Goal: Task Accomplishment & Management: Use online tool/utility

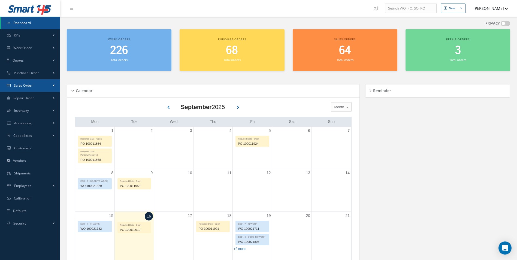
click at [32, 84] on link "Sales Order" at bounding box center [30, 85] width 60 height 13
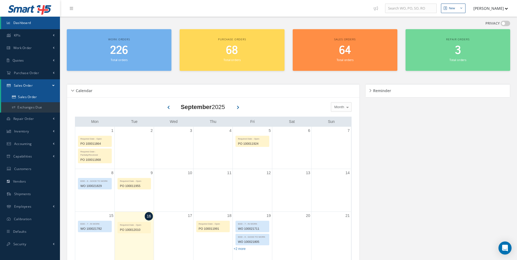
click at [31, 96] on link "Sales Order" at bounding box center [31, 97] width 60 height 10
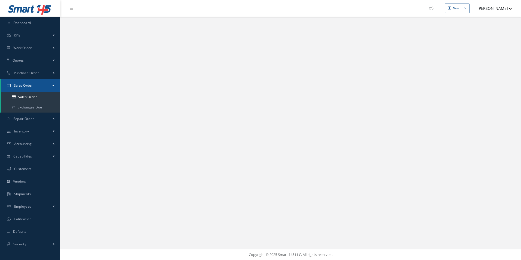
select select "25"
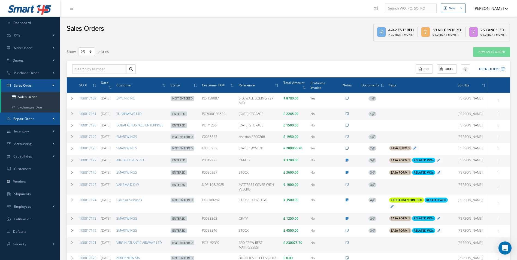
click at [34, 118] on link "Repair Order" at bounding box center [30, 118] width 60 height 13
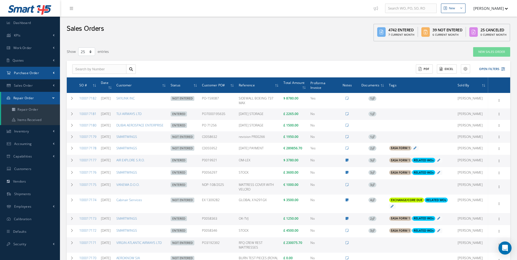
click at [42, 76] on link "Purchase Order" at bounding box center [30, 73] width 60 height 13
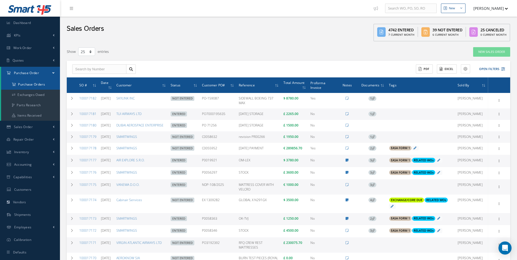
click at [33, 84] on a=1&status_id=2&status_id=3&status_id=5&collapsedFilters"] "Purchase Orders" at bounding box center [31, 84] width 60 height 10
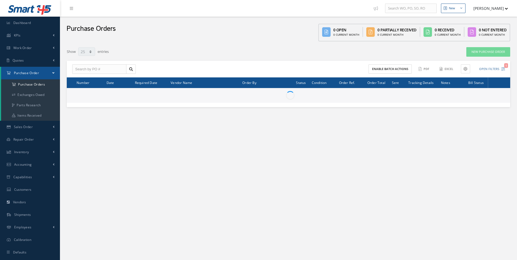
select select "25"
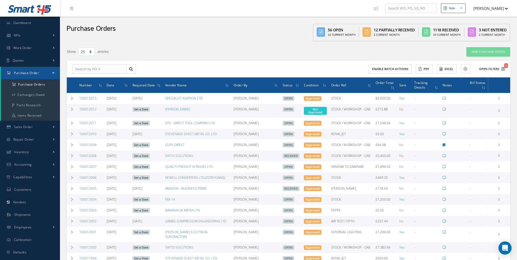
click at [489, 69] on button "Open Filters 1" at bounding box center [489, 69] width 31 height 9
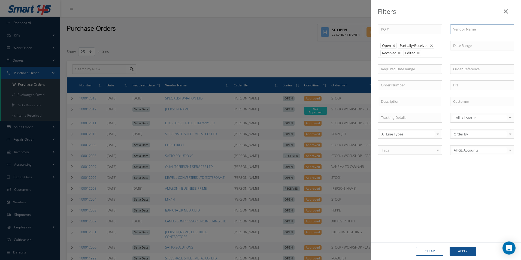
click at [459, 31] on input "text" at bounding box center [482, 30] width 64 height 10
type input "zoro"
click at [449, 247] on button "Apply" at bounding box center [462, 251] width 26 height 9
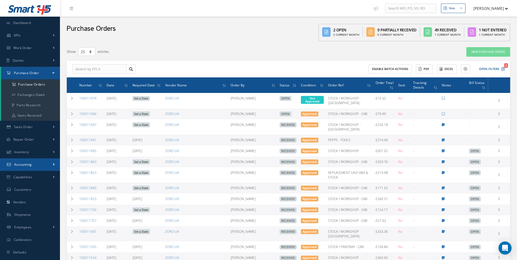
click at [29, 162] on span "Accounting" at bounding box center [23, 164] width 18 height 5
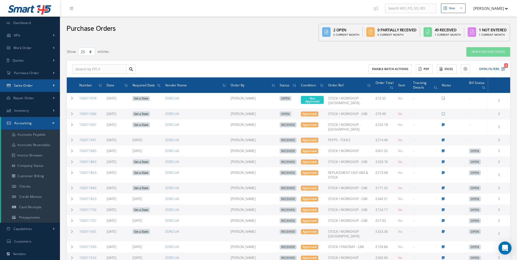
click at [35, 89] on link "Sales Order" at bounding box center [30, 85] width 60 height 13
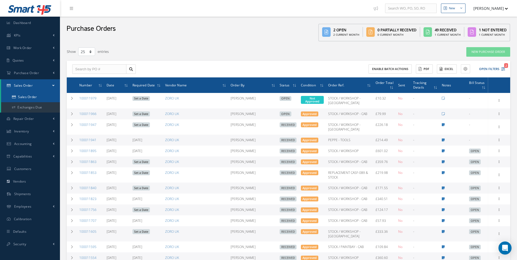
click at [30, 97] on link "Sales Order" at bounding box center [30, 97] width 59 height 10
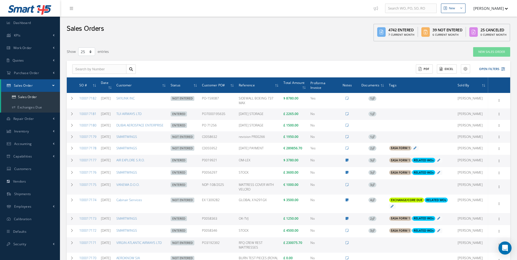
select select "25"
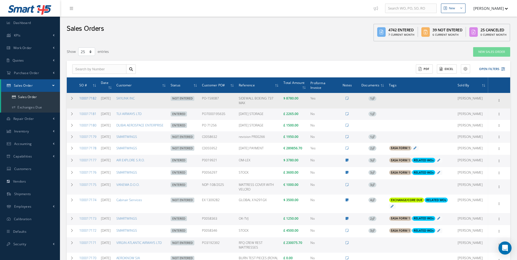
click at [88, 99] on link "100017182" at bounding box center [87, 98] width 17 height 5
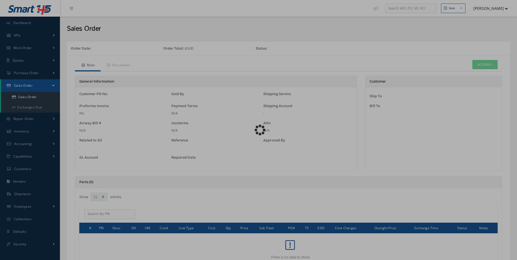
select select "25"
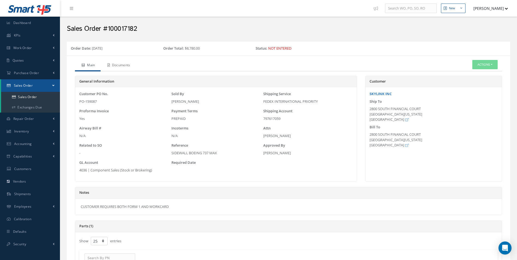
click at [127, 64] on link "Documents" at bounding box center [117, 65] width 35 height 11
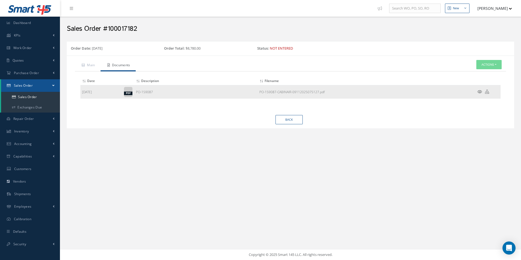
click at [487, 92] on icon at bounding box center [487, 92] width 4 height 4
click at [288, 121] on link "Back" at bounding box center [288, 120] width 27 height 10
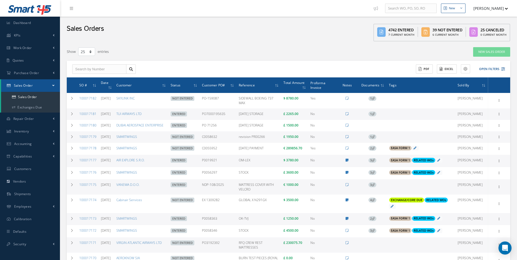
select select "25"
click at [36, 71] on span "Purchase Order" at bounding box center [26, 73] width 25 height 5
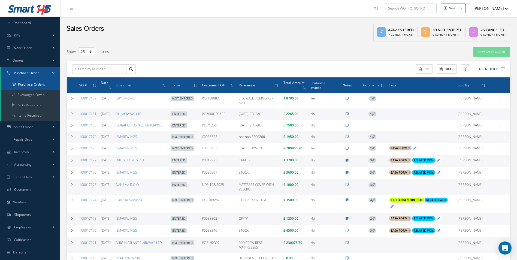
click at [29, 83] on a=1&status_id=2&status_id=3&status_id=5&collapsedFilters"] "Purchase Orders" at bounding box center [30, 84] width 59 height 10
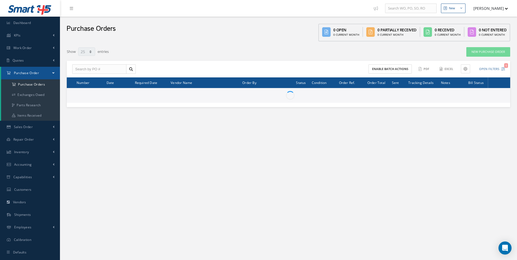
select select "25"
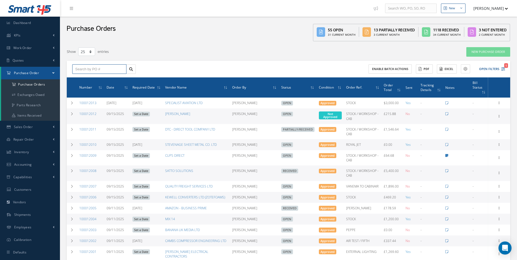
click at [100, 70] on input "text" at bounding box center [99, 69] width 54 height 10
type input "100011941"
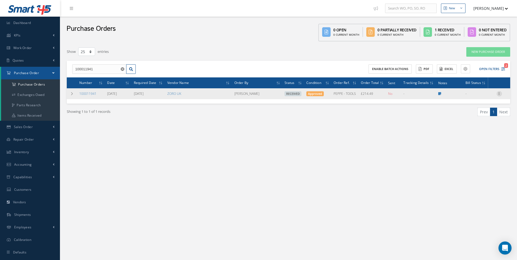
click at [498, 94] on icon at bounding box center [498, 93] width 5 height 4
click at [476, 116] on link "Create Bill" at bounding box center [473, 118] width 43 height 7
type input "35.75"
type input "0.00"
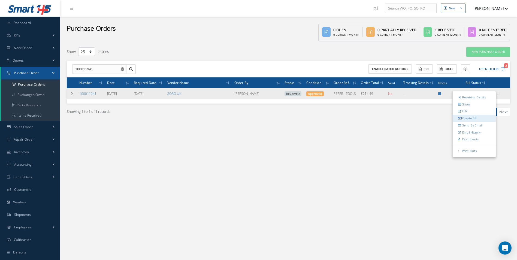
type input "0.00"
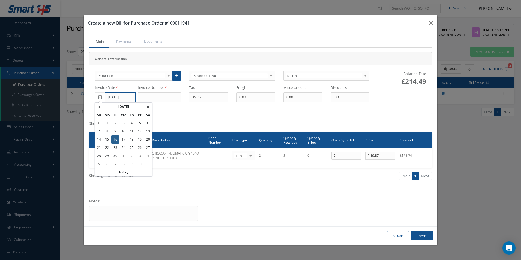
click at [121, 99] on input "[DATE]" at bounding box center [120, 97] width 31 height 10
click at [97, 108] on th "«" at bounding box center [99, 107] width 8 height 8
click at [138, 156] on td "29" at bounding box center [140, 156] width 8 height 8
type input "[DATE]"
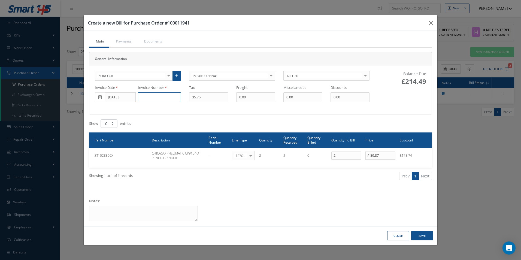
click at [152, 98] on input at bounding box center [159, 97] width 43 height 10
type input "162086151"
click at [422, 235] on button "Save" at bounding box center [422, 236] width 22 height 10
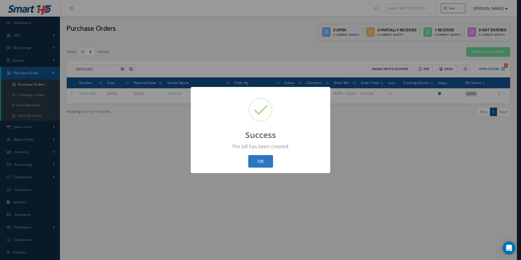
click at [257, 165] on button "OK" at bounding box center [260, 161] width 25 height 13
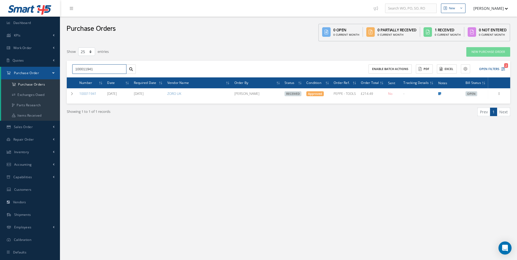
drag, startPoint x: 104, startPoint y: 72, endPoint x: 27, endPoint y: 75, distance: 77.2
click at [27, 75] on div "Smart 145 Dashboard KPIs Work Order Accounting Work Order Work Order Work Order…" at bounding box center [258, 135] width 517 height 271
type input "100011895"
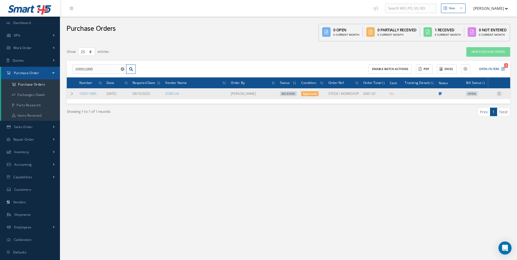
click at [499, 94] on icon at bounding box center [498, 93] width 5 height 4
click at [475, 116] on link "Create Bill" at bounding box center [473, 118] width 43 height 7
type input "100.14"
type input "0.00"
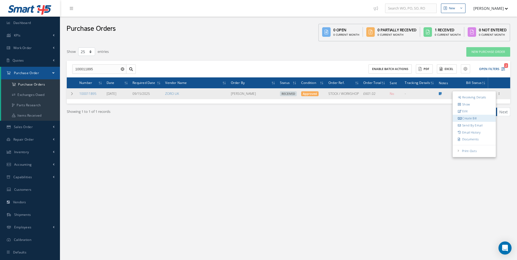
type input "0.00"
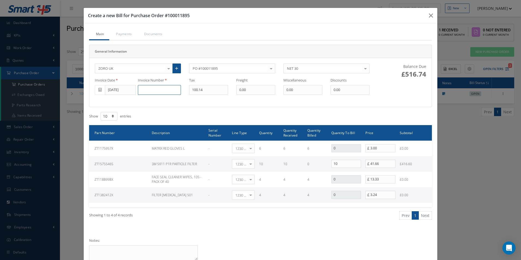
click at [158, 86] on input at bounding box center [159, 90] width 43 height 10
type input "162086650"
type input "83.32"
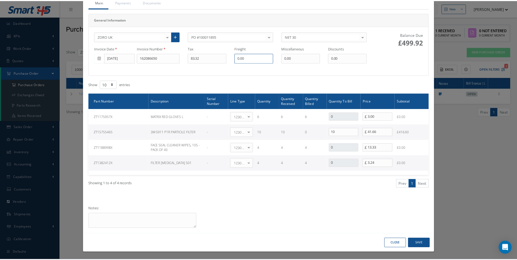
scroll to position [32, 0]
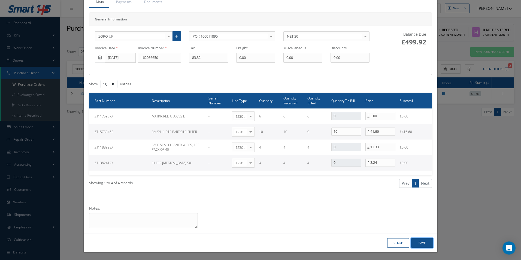
click at [426, 242] on button "Save" at bounding box center [422, 243] width 22 height 10
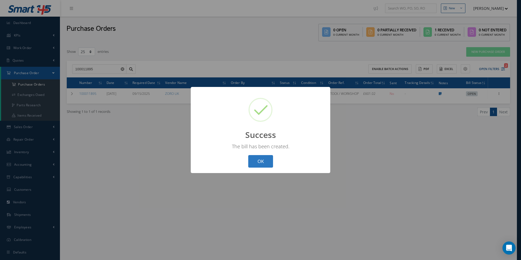
click at [254, 164] on button "OK" at bounding box center [260, 161] width 25 height 13
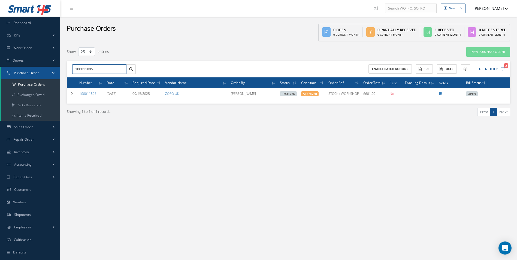
drag, startPoint x: 99, startPoint y: 66, endPoint x: 17, endPoint y: 68, distance: 82.5
click at [17, 68] on div "Smart 145 Dashboard KPIs Work Order Accounting Work Order Work Order Work Order…" at bounding box center [258, 135] width 517 height 271
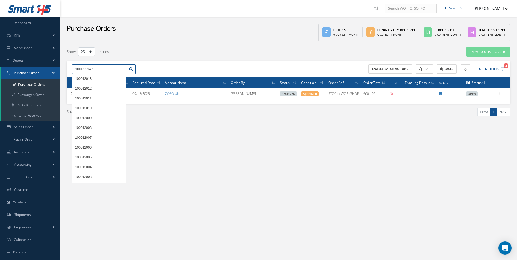
type input "100011947"
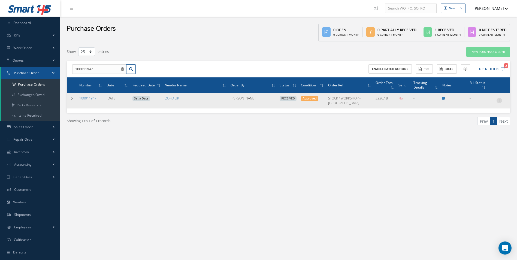
click at [499, 101] on icon at bounding box center [498, 100] width 5 height 4
click at [477, 124] on link "Create Bill" at bounding box center [473, 125] width 43 height 7
type input "37.90"
type input "0.00"
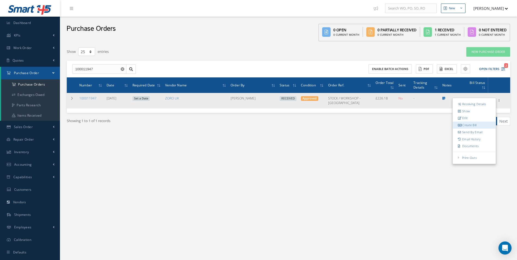
type input "0.00"
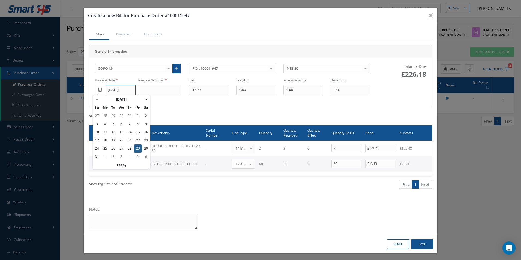
click at [122, 90] on input "[DATE]" at bounding box center [120, 90] width 31 height 10
click at [148, 100] on th "»" at bounding box center [146, 99] width 8 height 8
click at [112, 115] on td "2" at bounding box center [113, 116] width 8 height 8
type input "[DATE]"
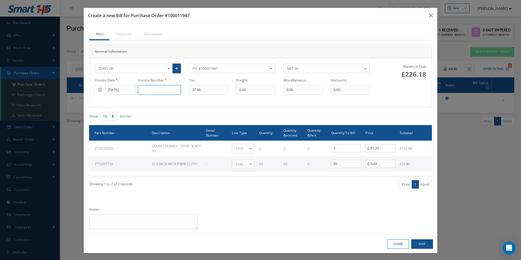
drag, startPoint x: 150, startPoint y: 90, endPoint x: 176, endPoint y: 92, distance: 25.6
click at [150, 90] on input at bounding box center [159, 90] width 43 height 10
paste input "162090941"
type input "162090941"
type input "5.2"
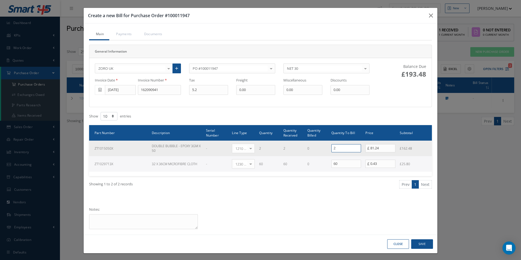
drag, startPoint x: 338, startPoint y: 148, endPoint x: 303, endPoint y: 141, distance: 35.6
click at [311, 147] on tr "ZT1015050X DOUBLE BUBBLE - EPOXY 3GM X 50 - 1210 | Inventory - expendables Sele…" at bounding box center [260, 149] width 343 height 16
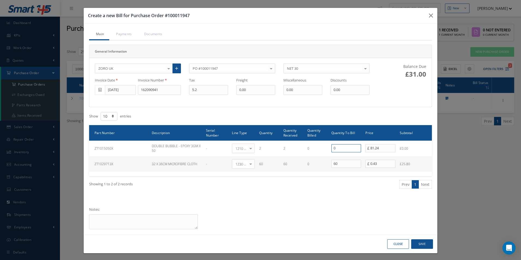
type input "0"
click at [211, 93] on input "5.2" at bounding box center [208, 90] width 39 height 10
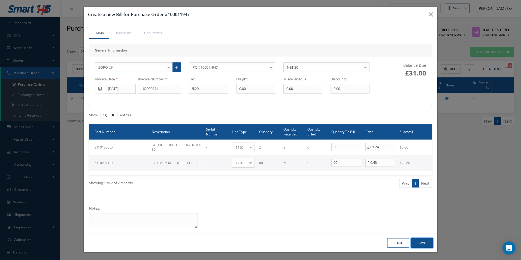
click at [417, 240] on button "Save" at bounding box center [422, 243] width 22 height 10
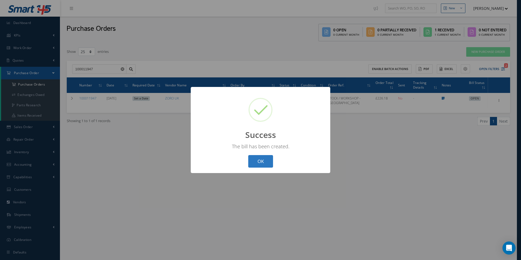
click at [263, 164] on button "OK" at bounding box center [260, 161] width 25 height 13
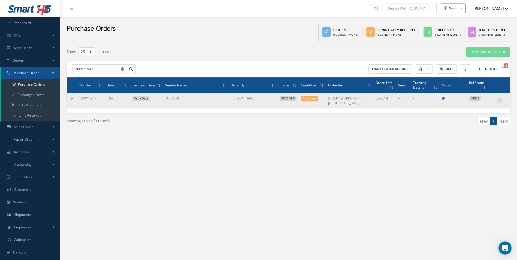
click at [497, 102] on icon at bounding box center [498, 100] width 5 height 4
click at [476, 124] on link "Create Bill" at bounding box center [473, 125] width 43 height 7
type input "37.90"
type input "0.00"
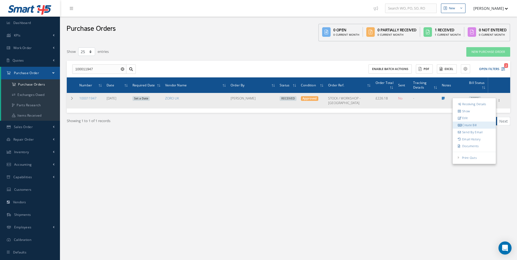
type input "0.00"
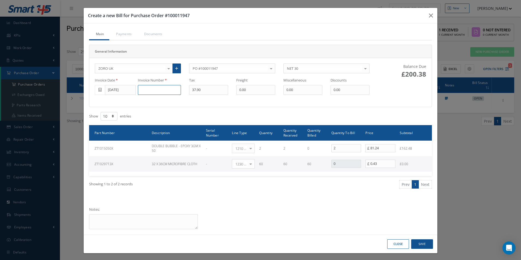
click at [150, 90] on input at bounding box center [159, 90] width 43 height 10
paste input "162091451"
type input "162091451"
type input "32.50"
click at [413, 243] on button "Save" at bounding box center [422, 244] width 22 height 10
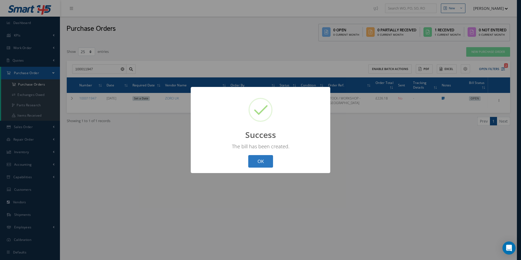
click at [267, 164] on button "OK" at bounding box center [260, 161] width 25 height 13
